Goal: Information Seeking & Learning: Check status

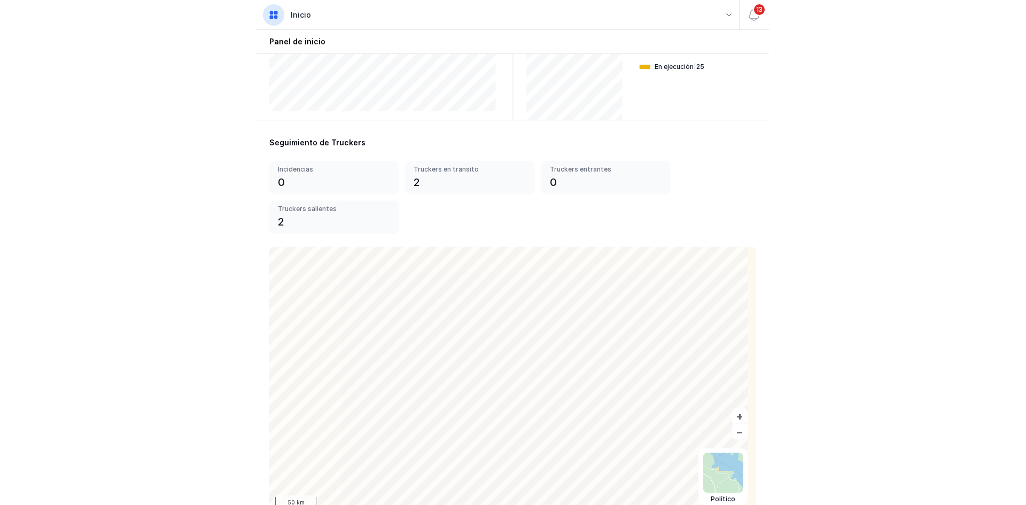
scroll to position [279, 0]
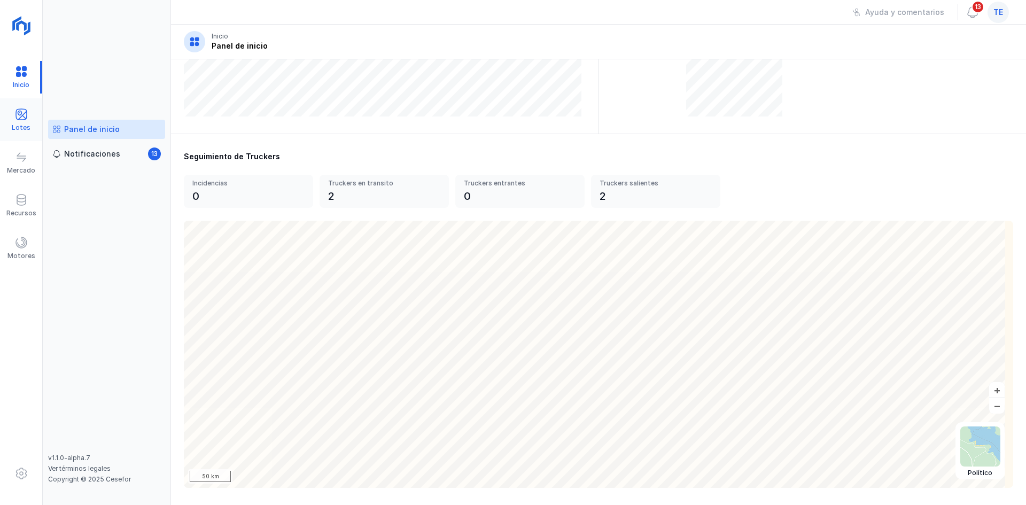
click at [25, 123] on div "Lotes" at bounding box center [21, 127] width 19 height 9
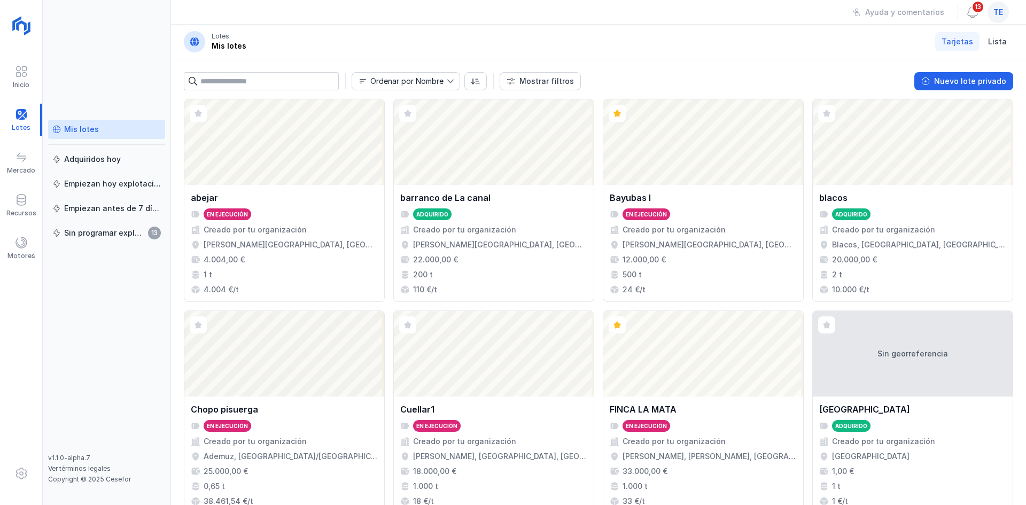
click at [340, 145] on div "Abrir lote" at bounding box center [284, 142] width 200 height 86
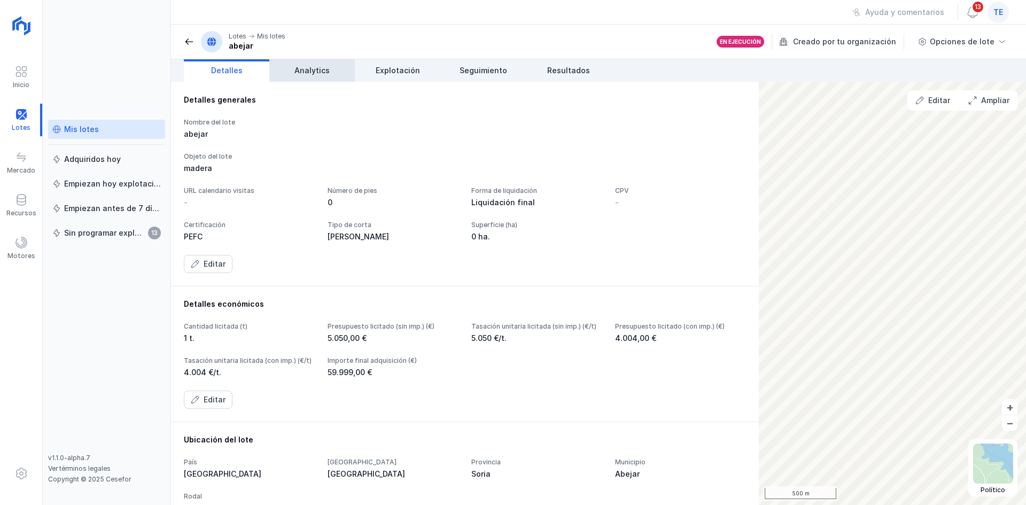
click at [331, 67] on link "Analytics" at bounding box center [312, 70] width 86 height 22
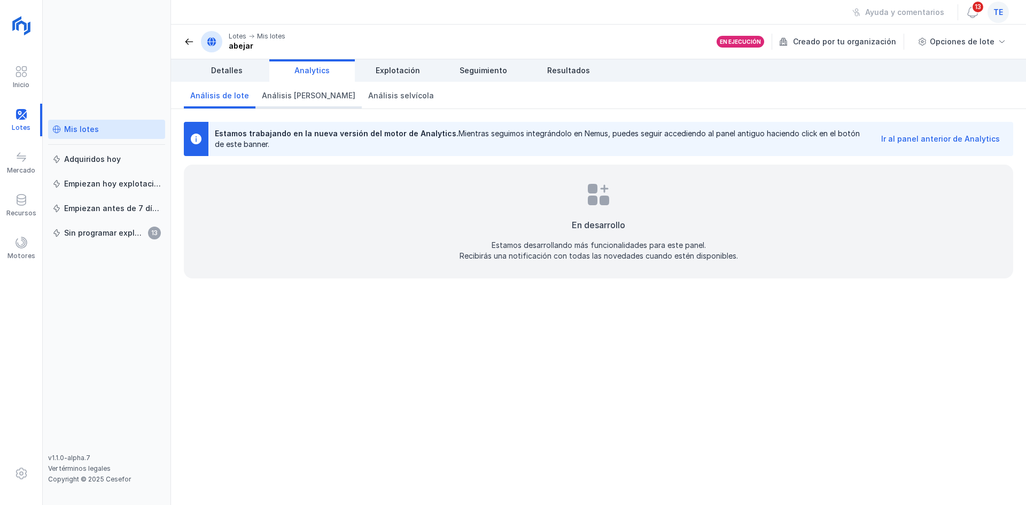
click at [287, 98] on span "Análisis [PERSON_NAME]" at bounding box center [309, 95] width 94 height 11
click at [512, 135] on div "Ir al panel anterior de Analytics" at bounding box center [941, 139] width 119 height 11
